Goal: Transaction & Acquisition: Subscribe to service/newsletter

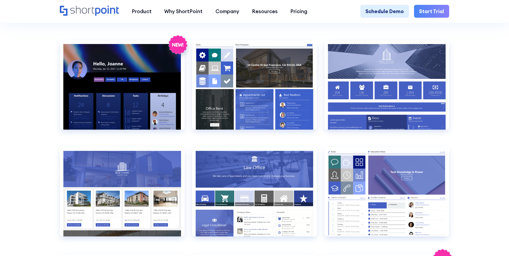
scroll to position [563, 0]
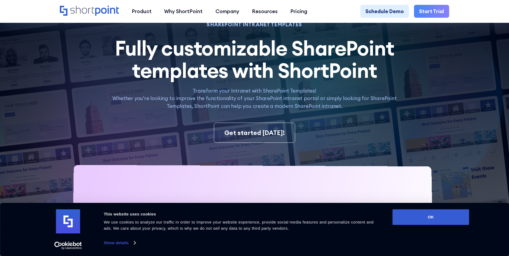
scroll to position [27, 0]
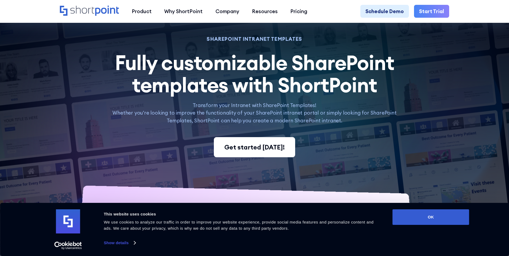
click at [277, 145] on div "Get started today!" at bounding box center [254, 147] width 60 height 10
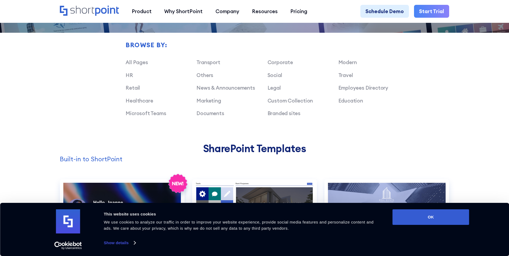
scroll to position [429, 0]
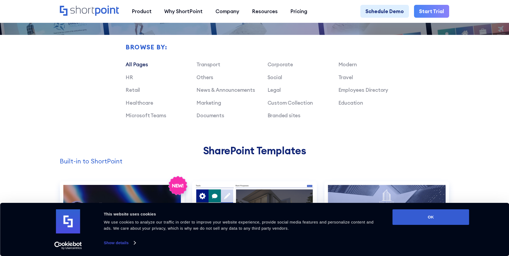
click at [134, 67] on link "All Pages" at bounding box center [136, 64] width 22 height 6
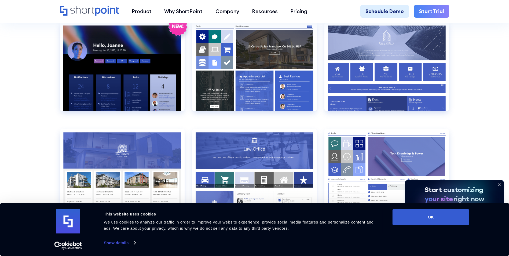
scroll to position [509, 0]
